Goal: Task Accomplishment & Management: Complete application form

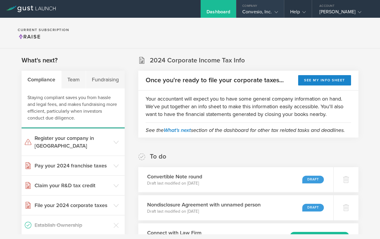
click at [275, 10] on gust-icon at bounding box center [275, 12] width 6 height 6
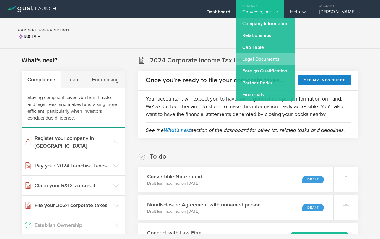
click at [272, 60] on link "Legal Documents" at bounding box center [265, 59] width 59 height 12
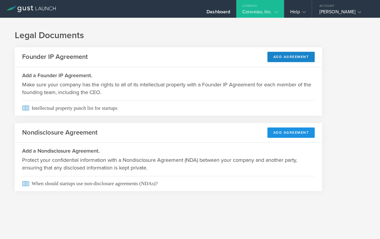
click at [280, 132] on button "Add Agreement" at bounding box center [291, 132] width 48 height 10
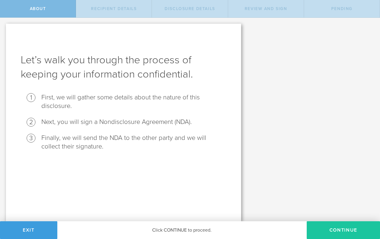
click at [333, 233] on button "Continue" at bounding box center [343, 230] width 73 height 18
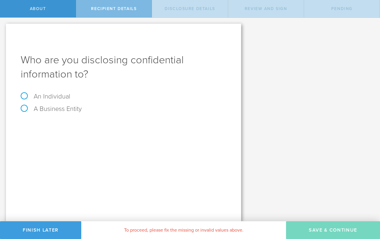
click at [24, 95] on label "An Individual" at bounding box center [46, 97] width 50 height 8
click at [4, 27] on input "An Individual" at bounding box center [2, 22] width 4 height 9
radio input "true"
click at [103, 120] on div "Name The first and last name of the person that you are disclosing confidential…" at bounding box center [124, 124] width 206 height 12
click at [103, 121] on input "text" at bounding box center [145, 125] width 161 height 9
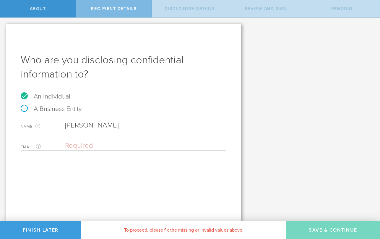
drag, startPoint x: 101, startPoint y: 129, endPoint x: 44, endPoint y: 120, distance: 58.2
click at [44, 120] on div "Name The first and last name of the person that you are disclosing confidential…" at bounding box center [124, 124] width 206 height 12
paste input "Recendez-Landeros"
type input "[PERSON_NAME]"
click at [82, 145] on input "email" at bounding box center [144, 145] width 158 height 9
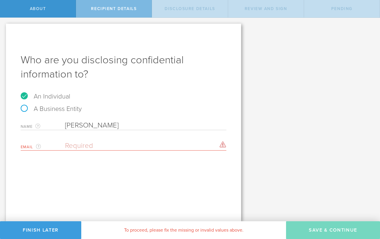
paste input "[PERSON_NAME][EMAIL_ADDRESS][DOMAIN_NAME]"
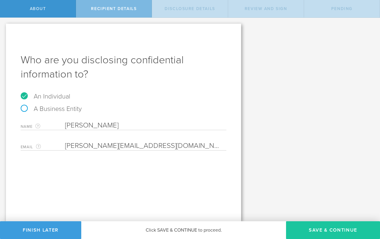
type input "[PERSON_NAME][EMAIL_ADDRESS][DOMAIN_NAME]"
click at [345, 229] on button "Save & Continue" at bounding box center [333, 230] width 94 height 18
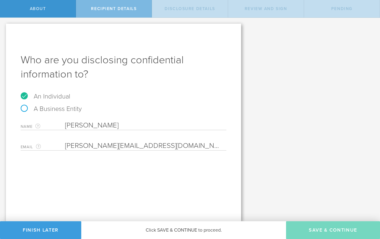
select select "string:5 years"
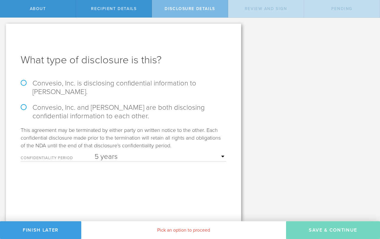
click at [23, 82] on label "Convesio, Inc. is disclosing confidential information to Jessica Recendez-Lande…" at bounding box center [124, 87] width 206 height 17
click at [4, 30] on input "Convesio, Inc. is disclosing confidential information to Jessica Recendez-Lande…" at bounding box center [2, 24] width 4 height 12
radio input "true"
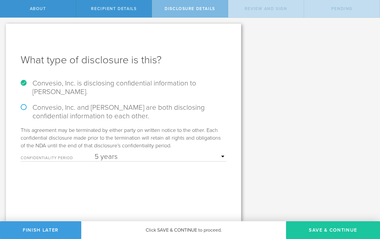
click at [308, 230] on button "Save & Continue" at bounding box center [333, 230] width 94 height 18
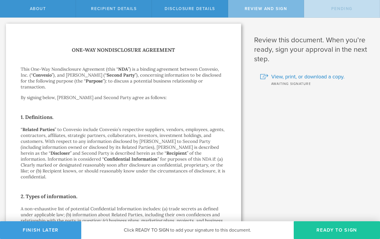
click at [344, 225] on button "Ready to Sign" at bounding box center [337, 230] width 86 height 18
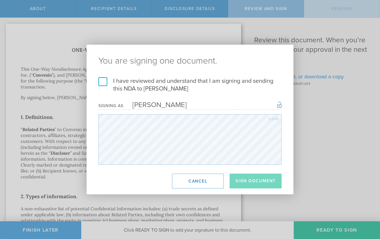
click at [102, 79] on label "I have reviewed and understand that I am signing and sending this NDA to Jessic…" at bounding box center [189, 84] width 183 height 15
click at [0, 0] on input "I have reviewed and understand that I am signing and sending this NDA to Jessic…" at bounding box center [0, 0] width 0 height 0
click at [254, 179] on button "Sign Document" at bounding box center [256, 180] width 52 height 15
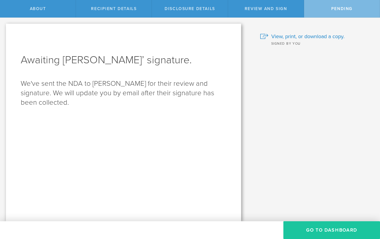
click at [313, 228] on button "Go to dashboard" at bounding box center [331, 230] width 97 height 18
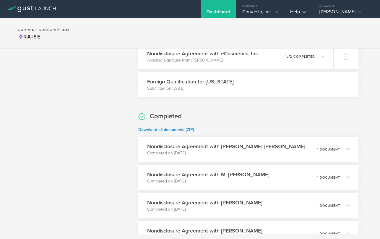
scroll to position [289, 0]
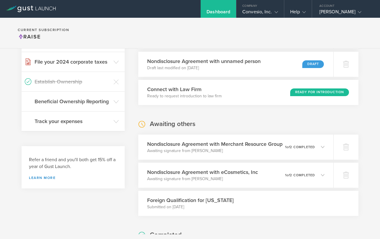
scroll to position [220, 0]
